Goal: Task Accomplishment & Management: Complete application form

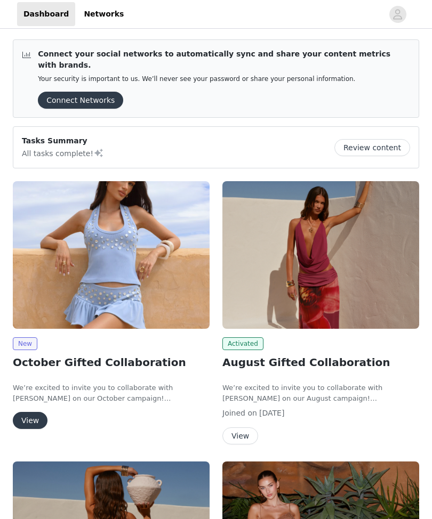
click at [24, 412] on button "View" at bounding box center [30, 420] width 35 height 17
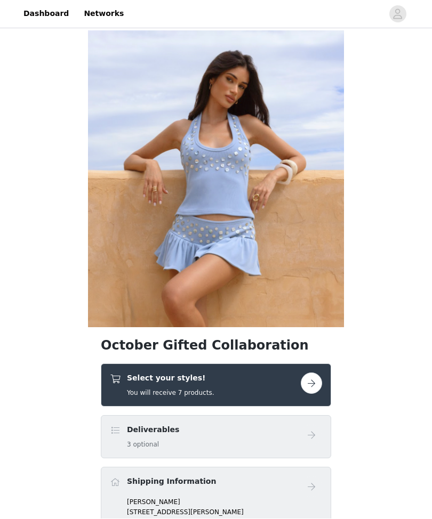
scroll to position [1, 0]
click at [306, 379] on button "button" at bounding box center [310, 382] width 21 height 21
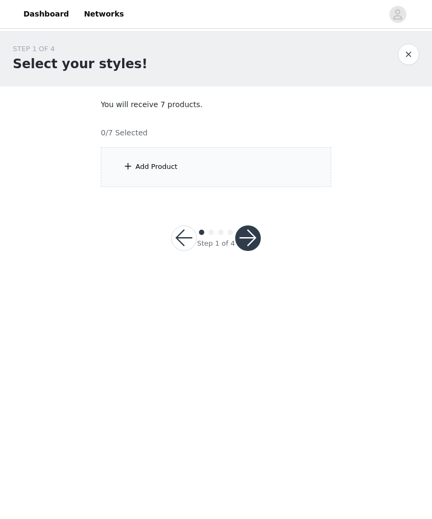
click at [300, 168] on div "Add Product" at bounding box center [216, 167] width 230 height 40
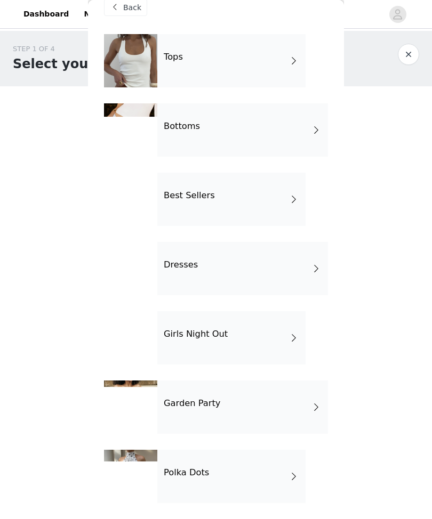
scroll to position [19, 0]
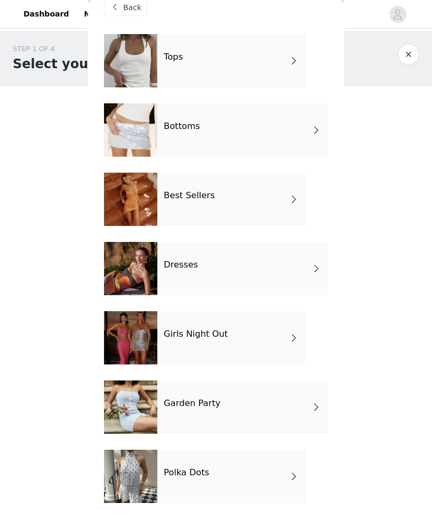
click at [289, 469] on div "Polka Dots" at bounding box center [231, 476] width 148 height 53
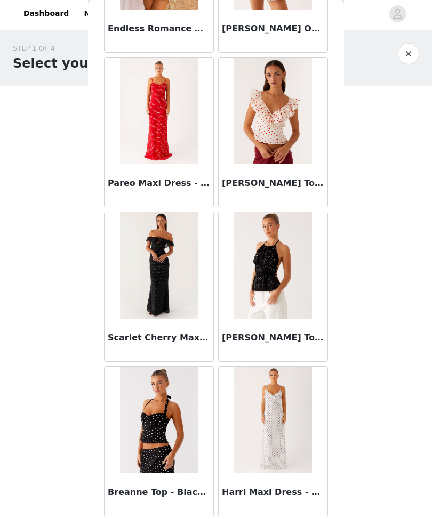
scroll to position [459, 0]
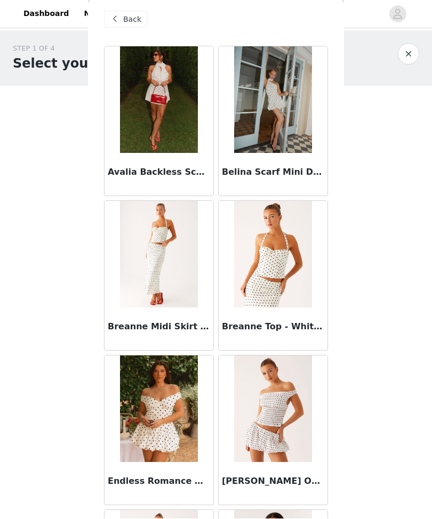
click at [382, 259] on div "STEP 1 OF 4 Select your styles! You will receive 7 products. 0/7 Selected Add P…" at bounding box center [216, 154] width 432 height 246
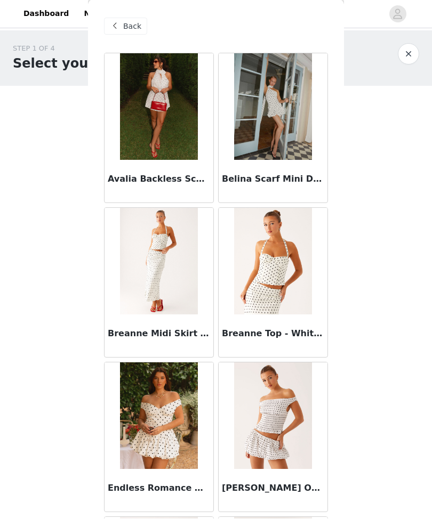
scroll to position [0, 0]
click at [400, 61] on button "button" at bounding box center [407, 54] width 21 height 21
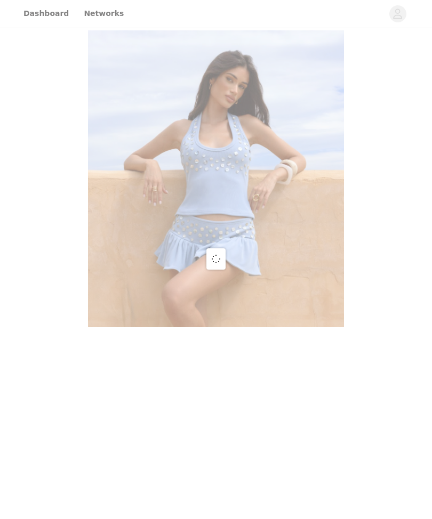
scroll to position [1, 0]
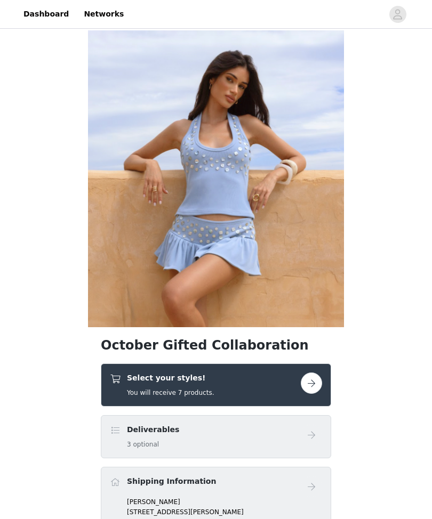
click at [287, 380] on div "Select your styles! You will receive 7 products." at bounding box center [205, 384] width 191 height 25
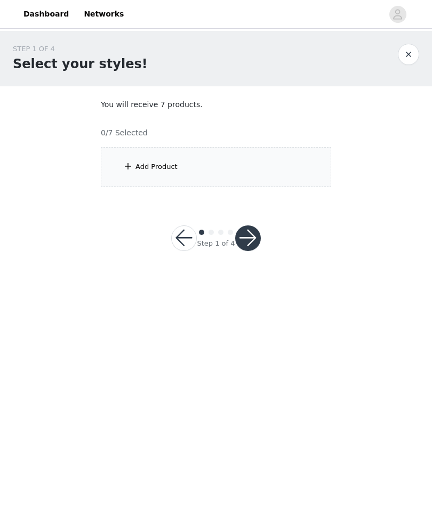
click at [256, 165] on div "Add Product" at bounding box center [216, 167] width 230 height 40
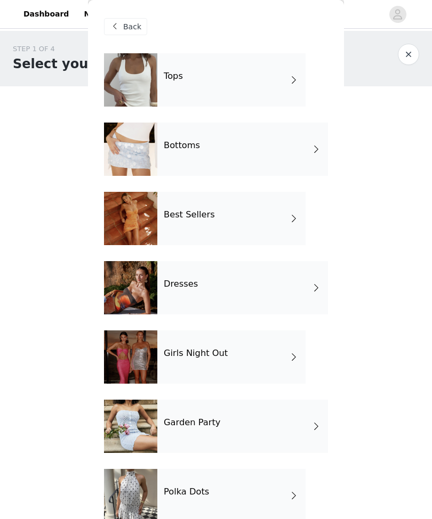
click at [291, 289] on div "Dresses" at bounding box center [242, 287] width 170 height 53
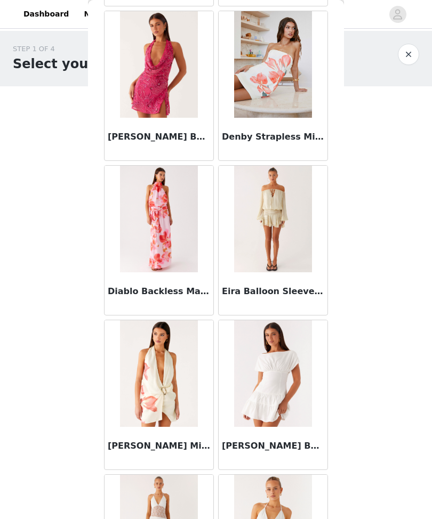
scroll to position [735, 0]
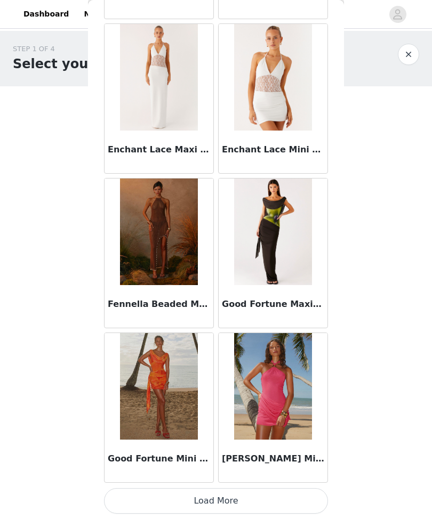
click at [289, 497] on button "Load More" at bounding box center [216, 501] width 224 height 26
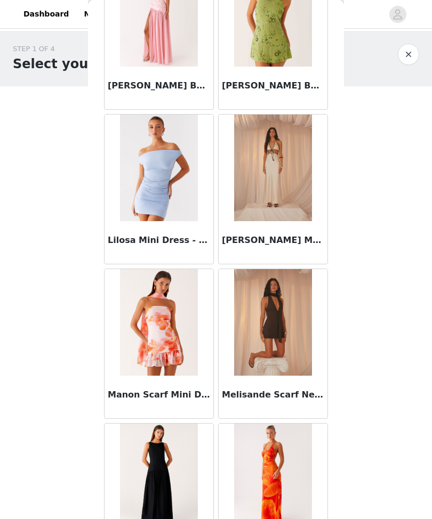
scroll to position [1866, 0]
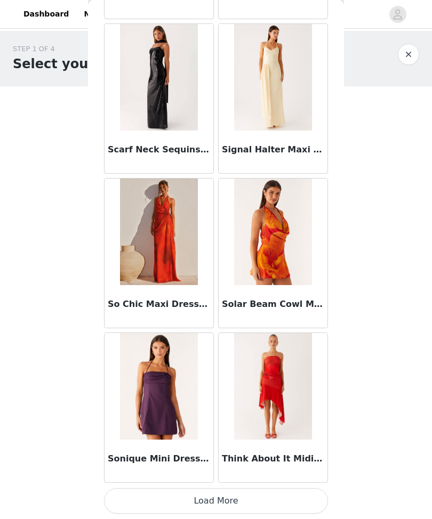
click at [298, 491] on button "Load More" at bounding box center [216, 501] width 224 height 26
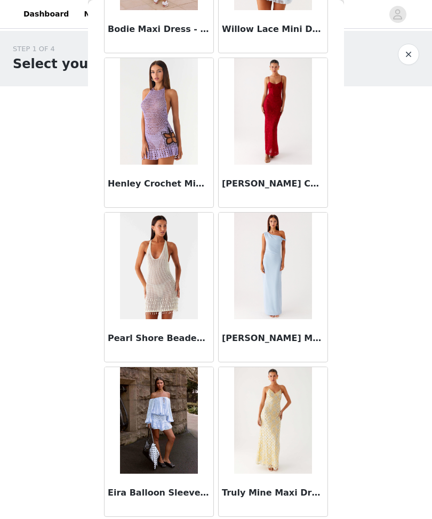
scroll to position [4167, 0]
click at [383, 229] on div "STEP 1 OF 4 Select your styles! You will receive 7 products. 0/7 Selected Add P…" at bounding box center [216, 154] width 432 height 246
